Goal: Task Accomplishment & Management: Use online tool/utility

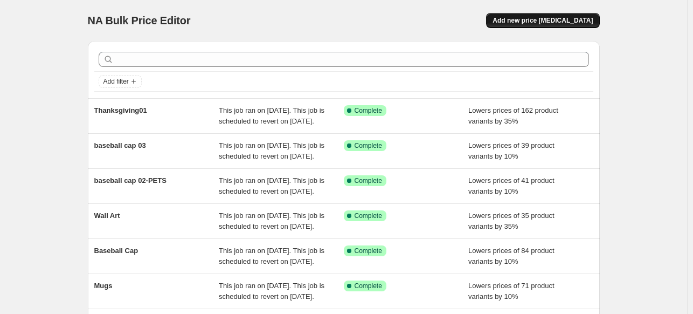
click at [592, 22] on span "Add new price [MEDICAL_DATA]" at bounding box center [543, 20] width 100 height 9
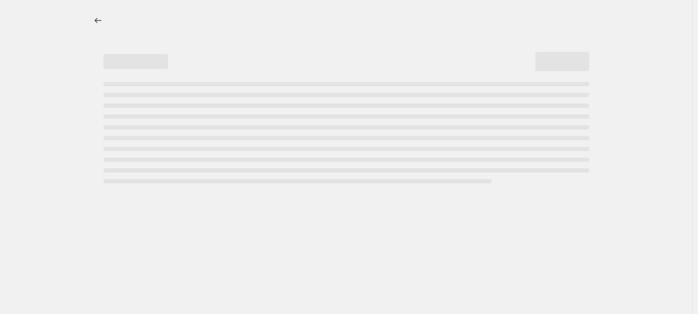
select select "percentage"
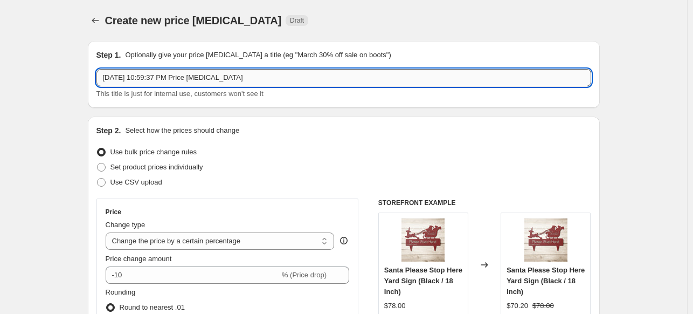
drag, startPoint x: 249, startPoint y: 75, endPoint x: 101, endPoint y: 78, distance: 148.7
click at [101, 78] on input "[DATE] 10:59:37 PM Price [MEDICAL_DATA]" at bounding box center [343, 77] width 495 height 17
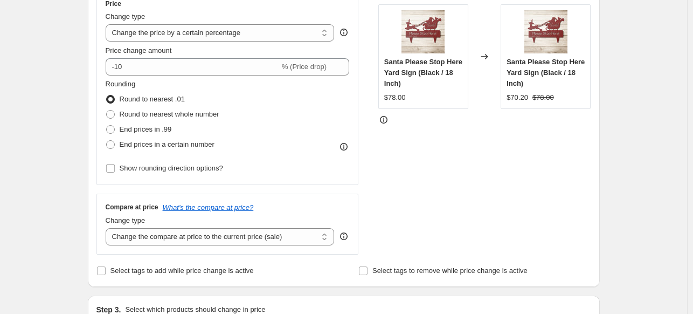
scroll to position [214, 0]
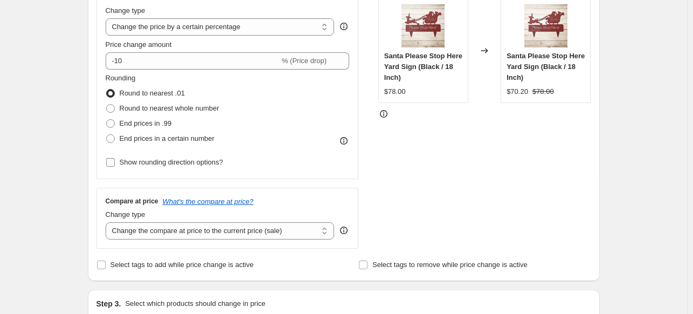
type input "Thanksgiving02"
click at [113, 161] on input "Show rounding direction options?" at bounding box center [110, 162] width 9 height 9
checkbox input "true"
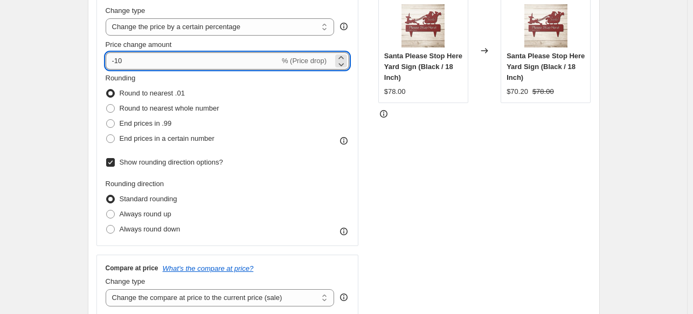
drag, startPoint x: 124, startPoint y: 61, endPoint x: 118, endPoint y: 60, distance: 6.5
click at [118, 60] on input "-10" at bounding box center [193, 60] width 174 height 17
type input "-35"
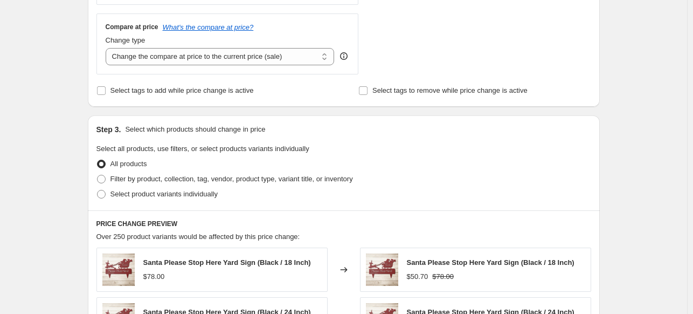
scroll to position [457, 0]
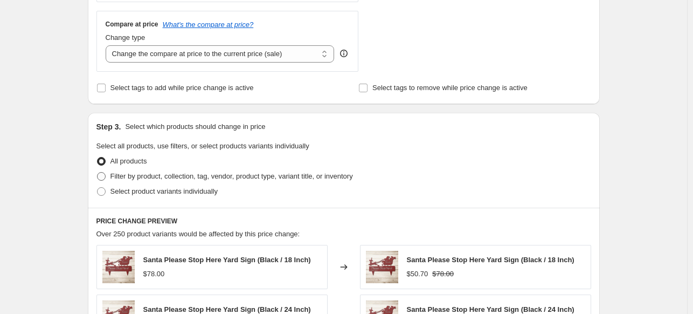
click at [99, 175] on span at bounding box center [101, 176] width 9 height 9
click at [98, 172] on input "Filter by product, collection, tag, vendor, product type, variant title, or inv…" at bounding box center [97, 172] width 1 height 1
radio input "true"
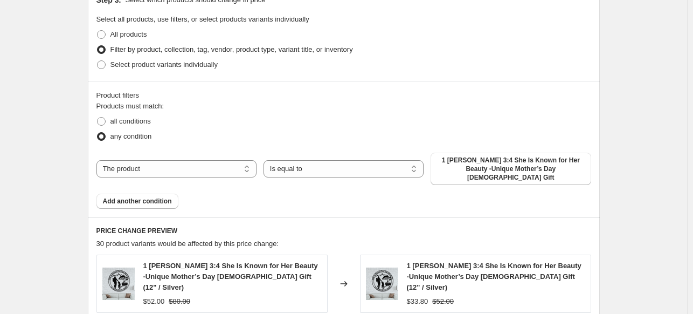
scroll to position [619, 0]
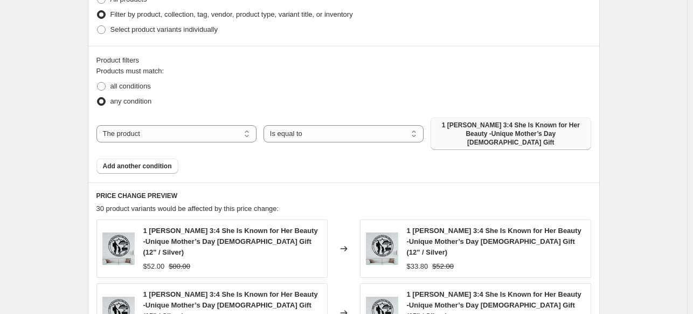
click at [497, 133] on span "1 [PERSON_NAME] 3:4 She Is Known for Her Beauty -Unique Mother’s Day [DEMOGRAPH…" at bounding box center [510, 134] width 147 height 26
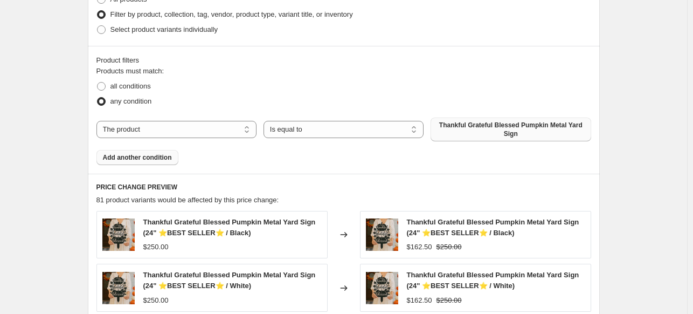
click at [138, 160] on span "Add another condition" at bounding box center [137, 157] width 69 height 9
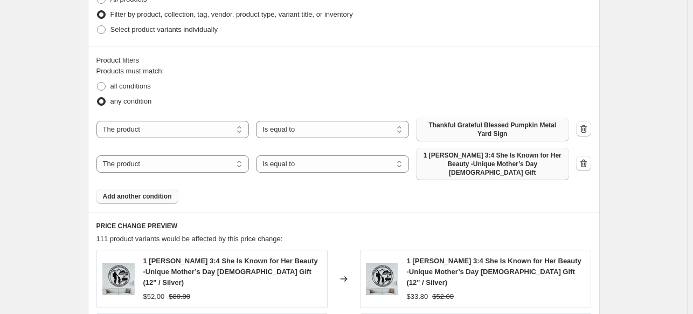
click at [484, 158] on span "1 [PERSON_NAME] 3:4 She Is Known for Her Beauty -Unique Mother’s Day [DEMOGRAPH…" at bounding box center [492, 164] width 140 height 26
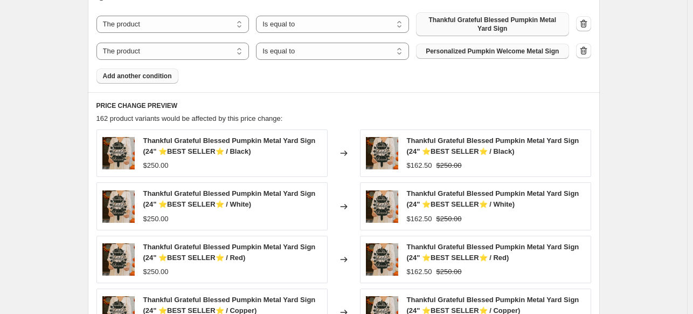
scroll to position [998, 0]
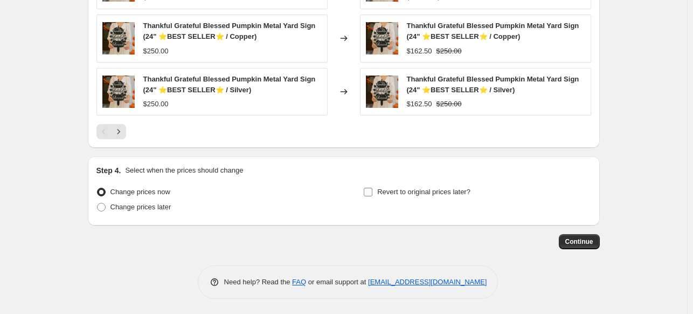
click at [371, 188] on input "Revert to original prices later?" at bounding box center [368, 192] width 9 height 9
checkbox input "true"
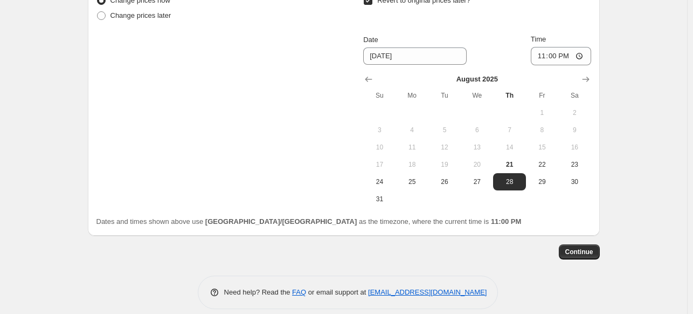
scroll to position [1191, 0]
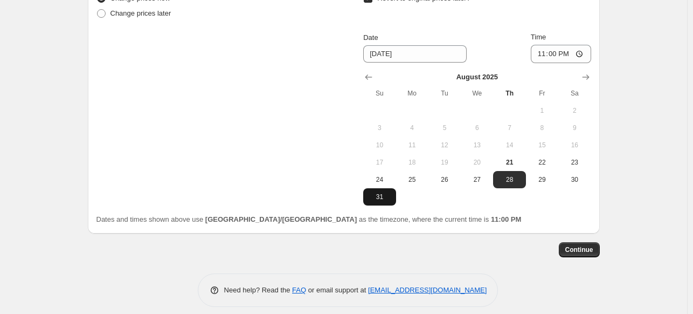
click at [383, 198] on span "31" at bounding box center [379, 196] width 24 height 9
type input "[DATE]"
click at [587, 251] on span "Continue" at bounding box center [579, 249] width 28 height 9
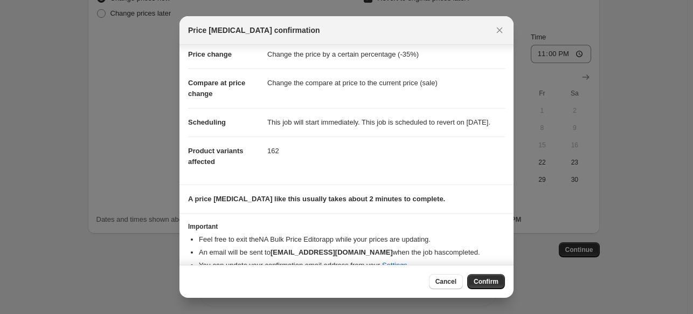
scroll to position [51, 0]
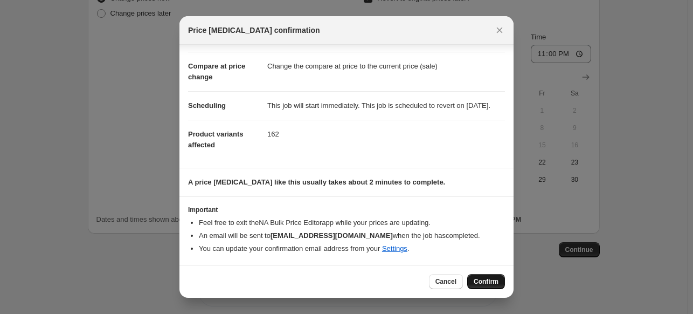
click at [483, 282] on span "Confirm" at bounding box center [486, 281] width 25 height 9
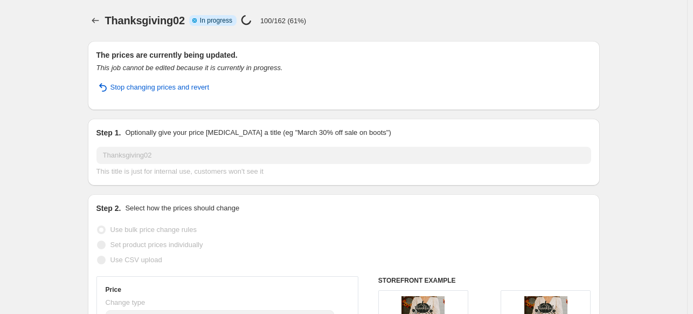
select select "percentage"
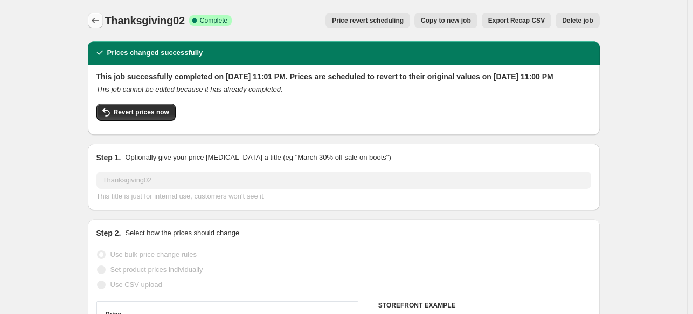
click at [97, 24] on icon "Price change jobs" at bounding box center [95, 20] width 11 height 11
